Goal: Navigation & Orientation: Understand site structure

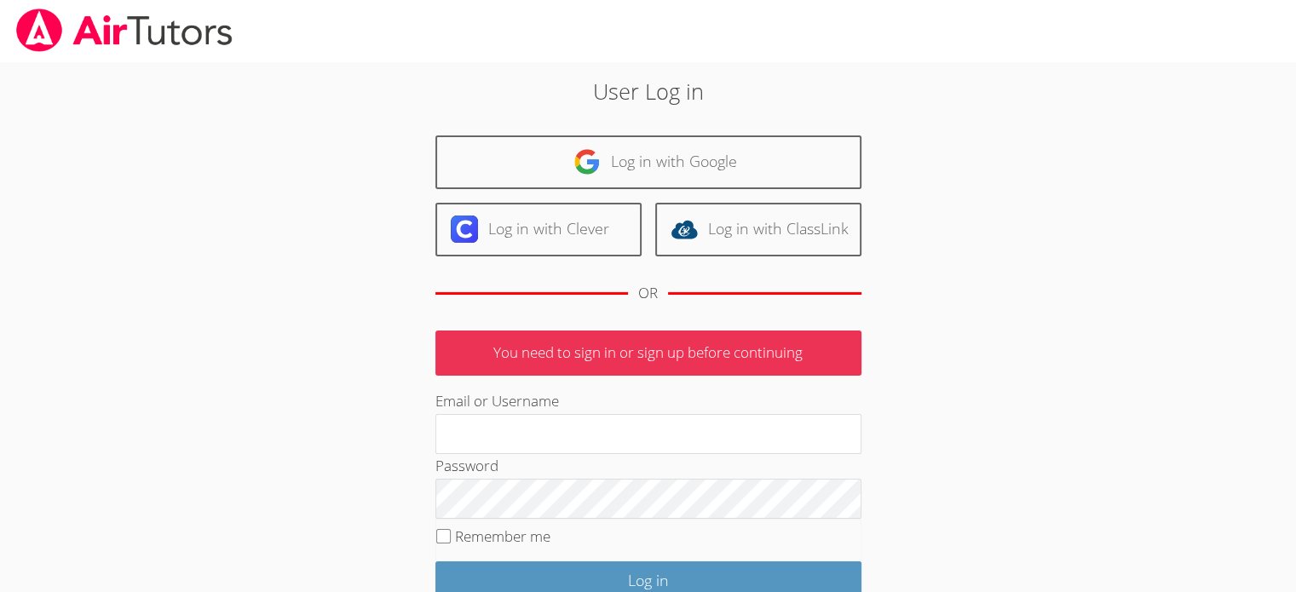
type input "[EMAIL_ADDRESS][DOMAIN_NAME]"
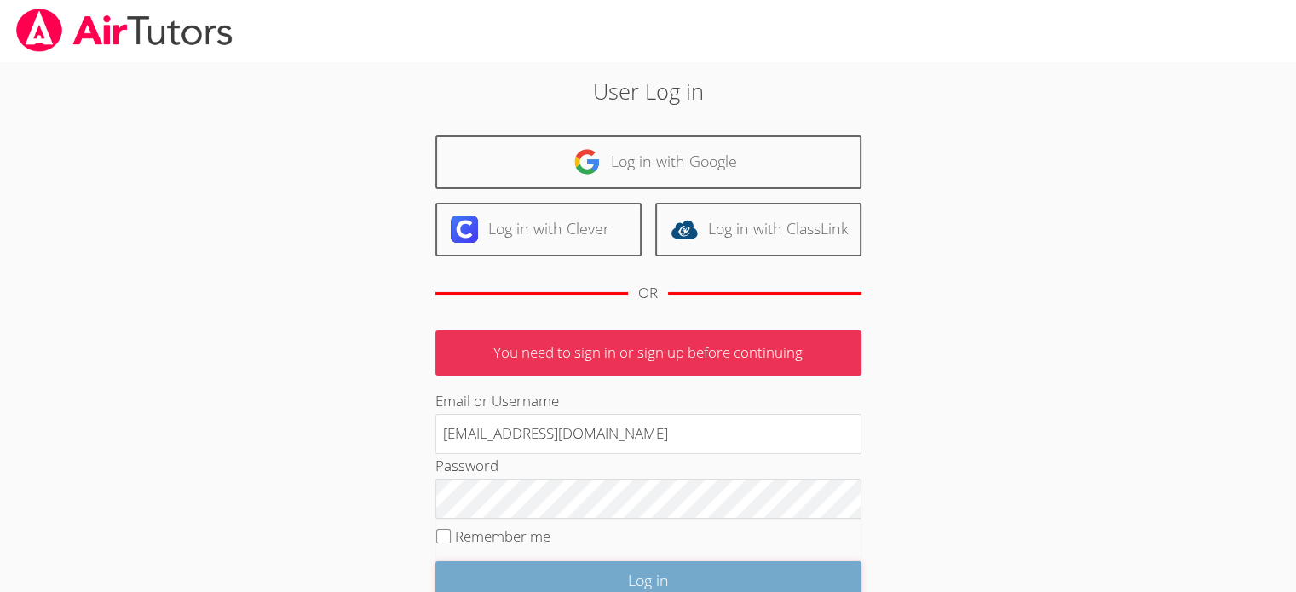
click at [618, 578] on input "Log in" at bounding box center [648, 582] width 426 height 40
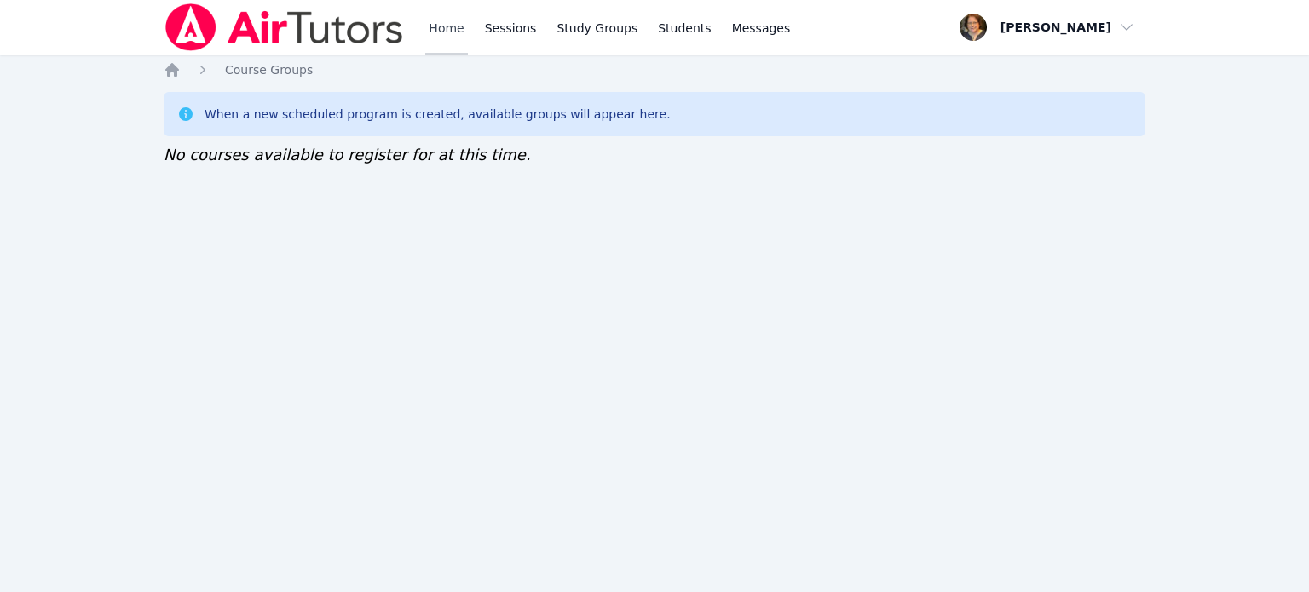
click at [440, 37] on link "Home" at bounding box center [446, 27] width 42 height 55
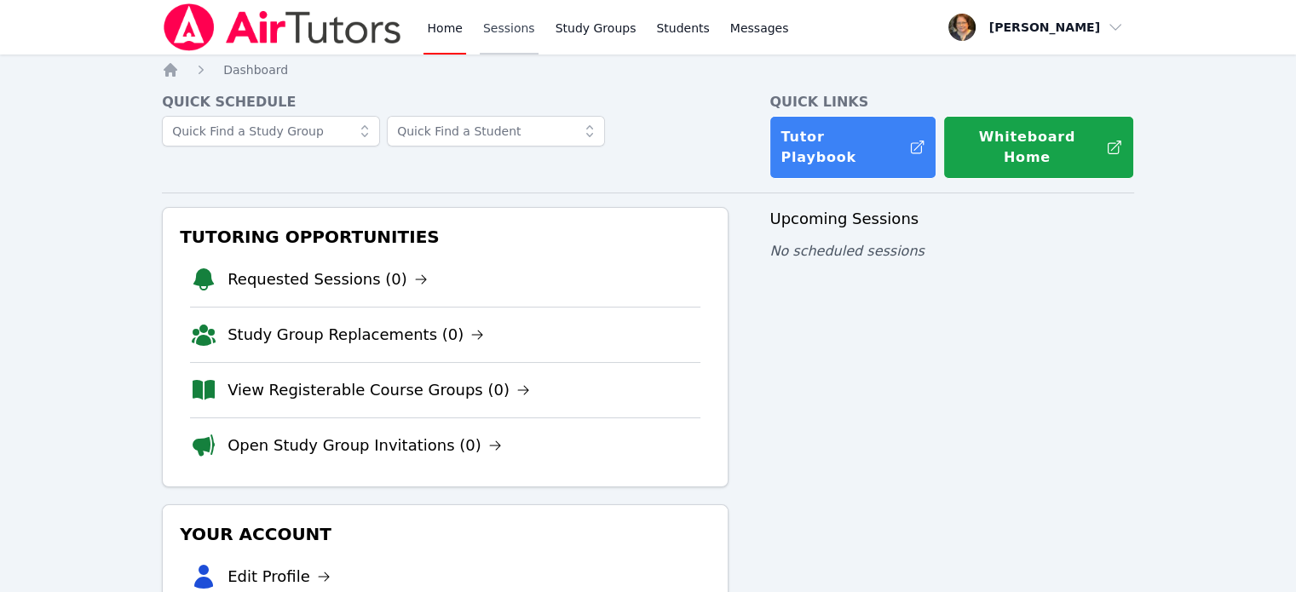
click at [505, 37] on link "Sessions" at bounding box center [509, 27] width 59 height 55
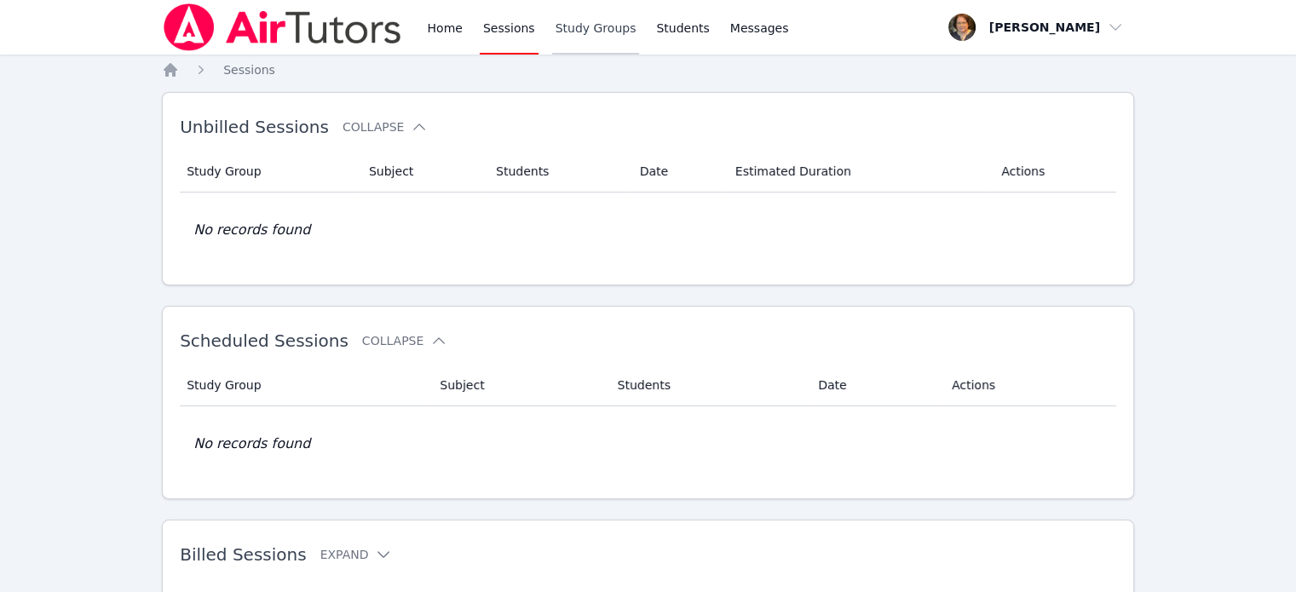
click at [578, 33] on link "Study Groups" at bounding box center [596, 27] width 88 height 55
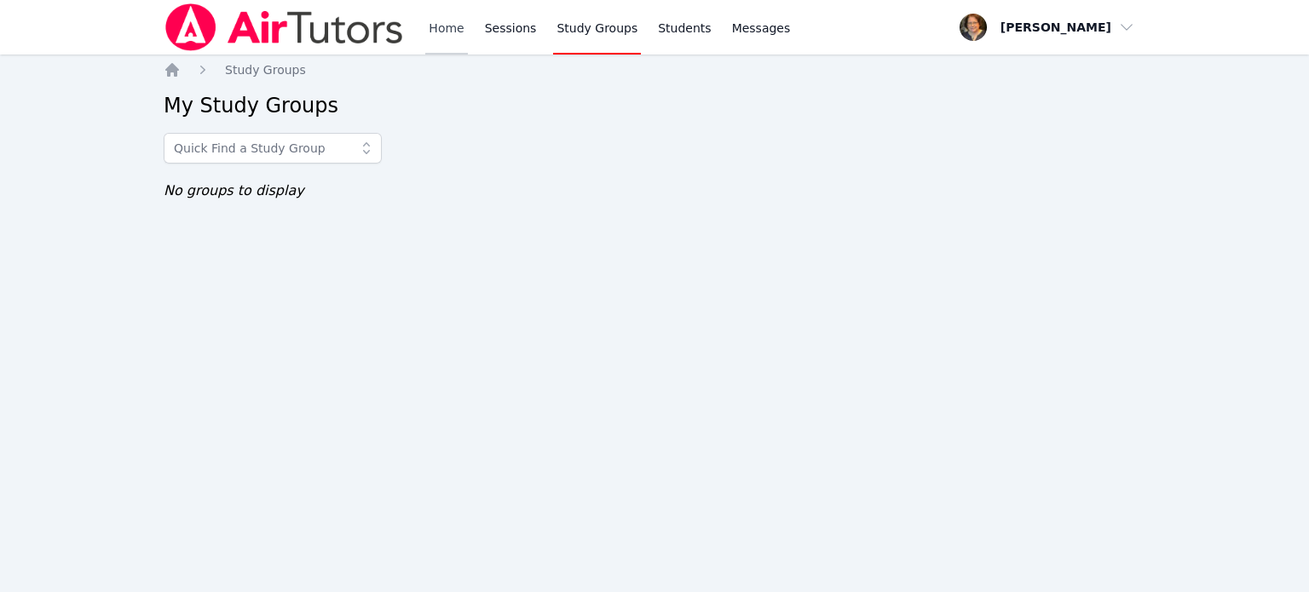
click at [453, 21] on link "Home" at bounding box center [446, 27] width 42 height 55
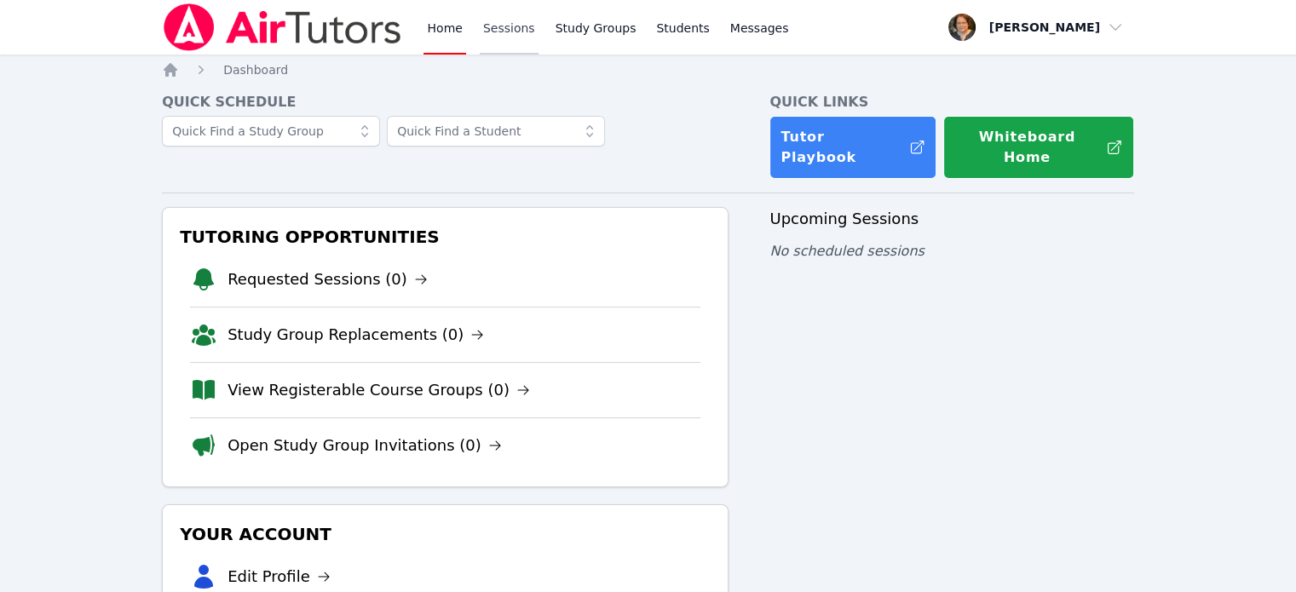
click at [510, 37] on link "Sessions" at bounding box center [509, 27] width 59 height 55
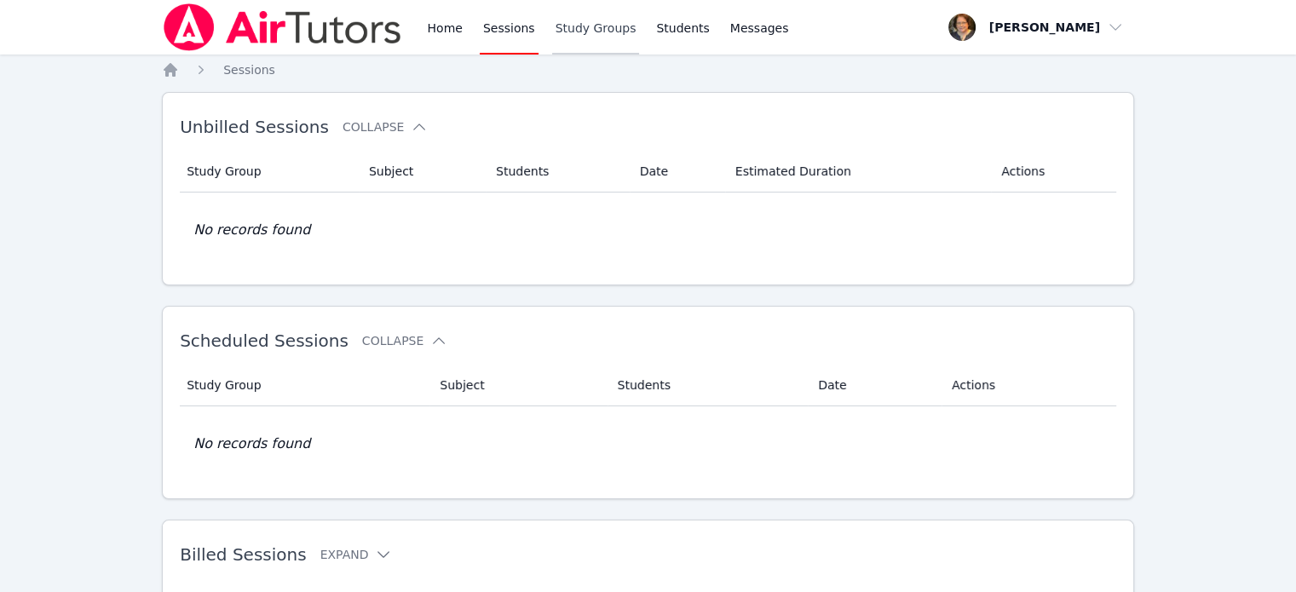
click at [581, 30] on link "Study Groups" at bounding box center [596, 27] width 88 height 55
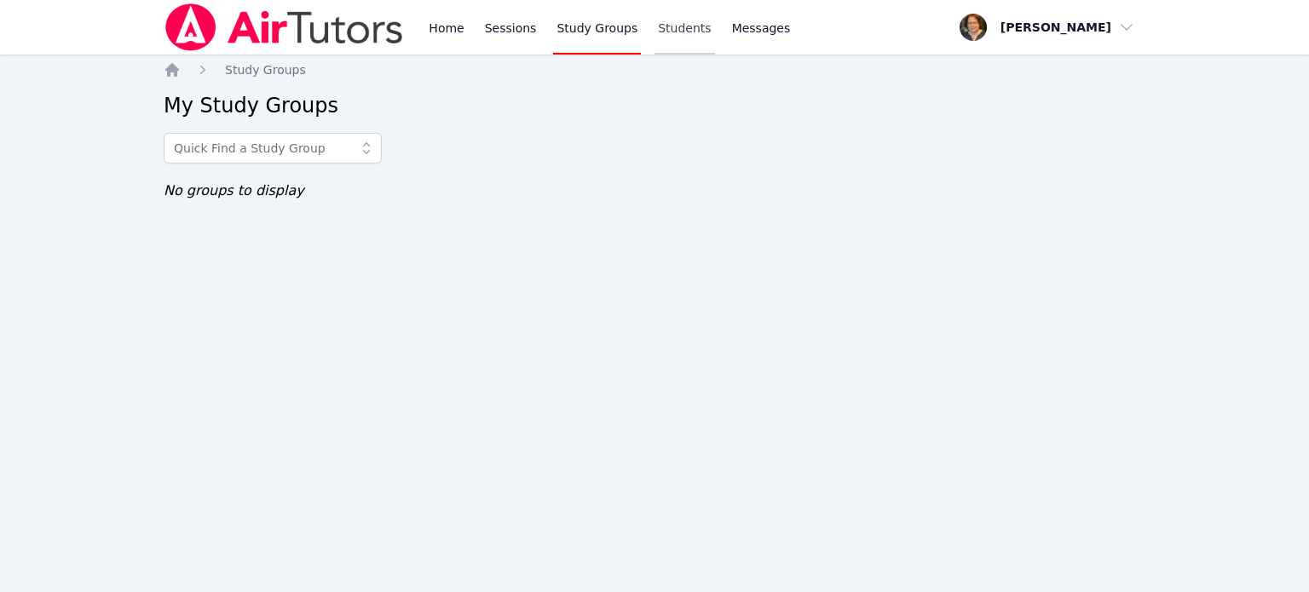
click at [660, 26] on link "Students" at bounding box center [684, 27] width 60 height 55
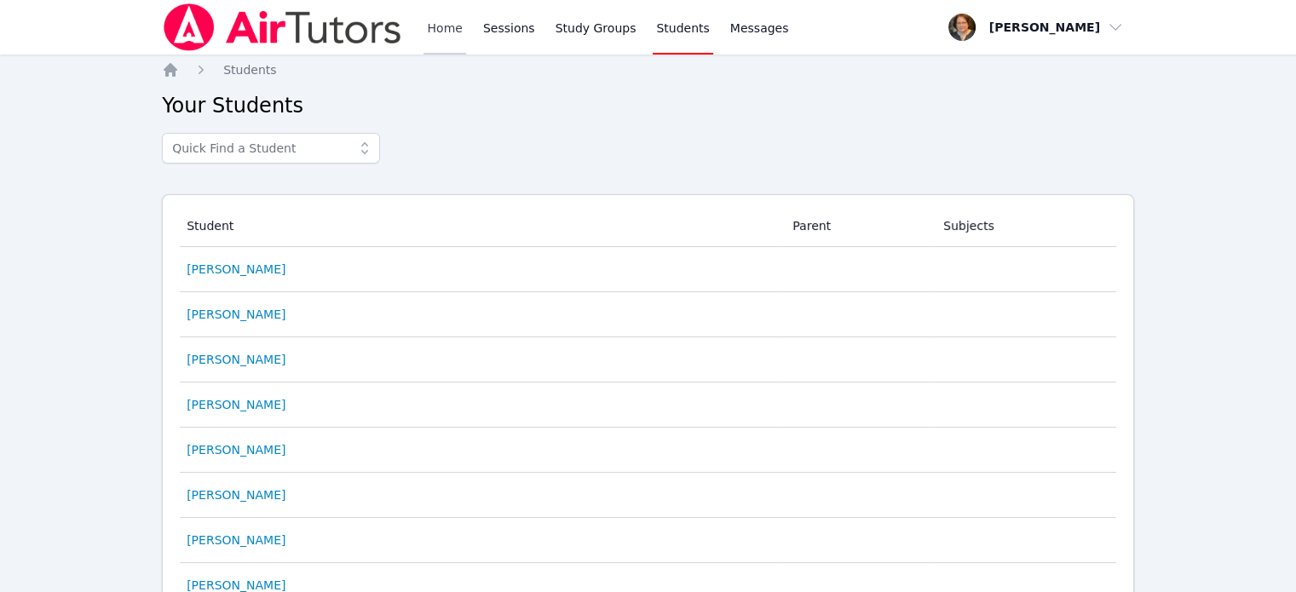
click at [450, 27] on link "Home" at bounding box center [445, 27] width 42 height 55
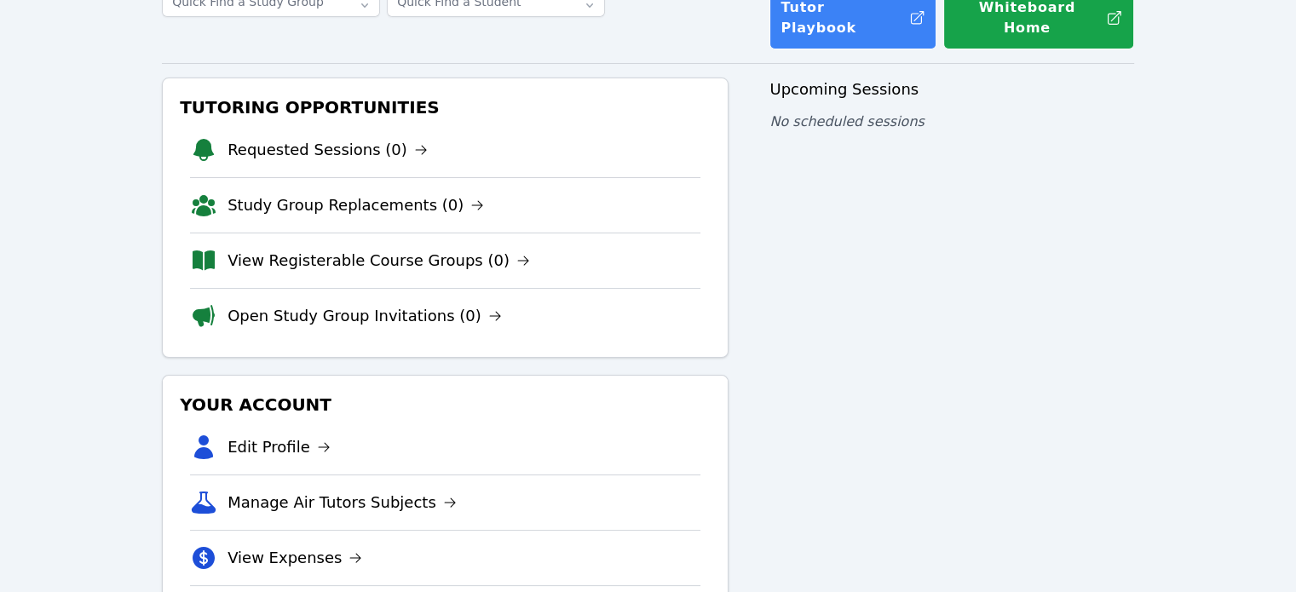
scroll to position [170, 0]
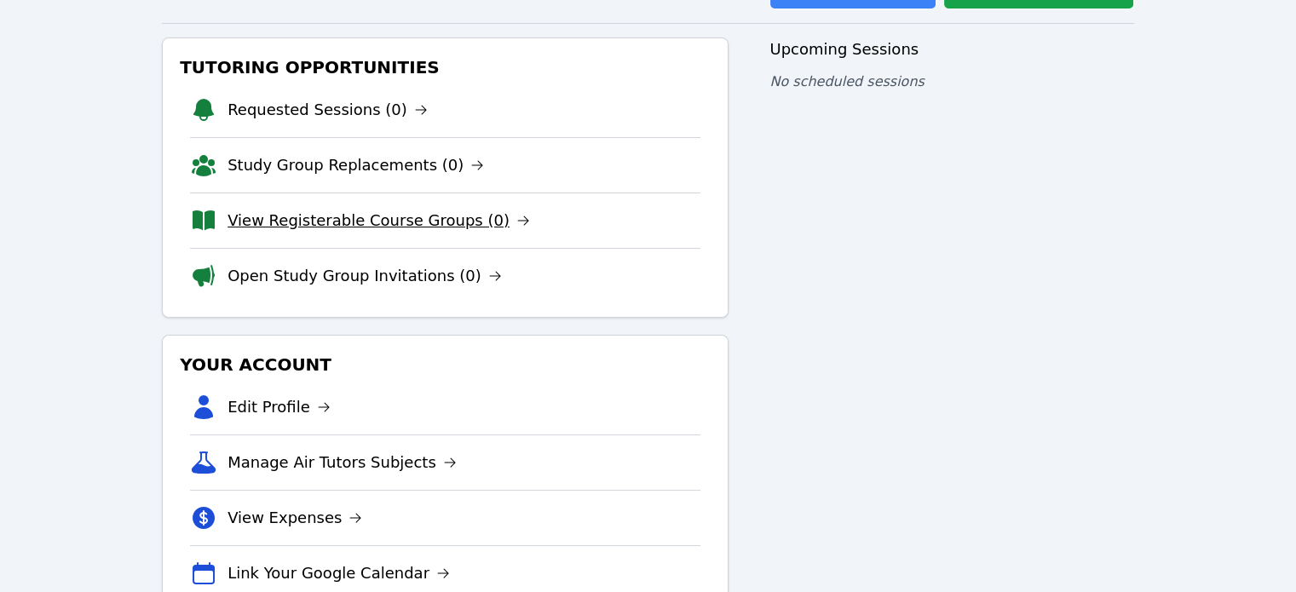
click at [295, 210] on link "View Registerable Course Groups (0)" at bounding box center [379, 221] width 303 height 24
